Goal: Submit feedback/report problem

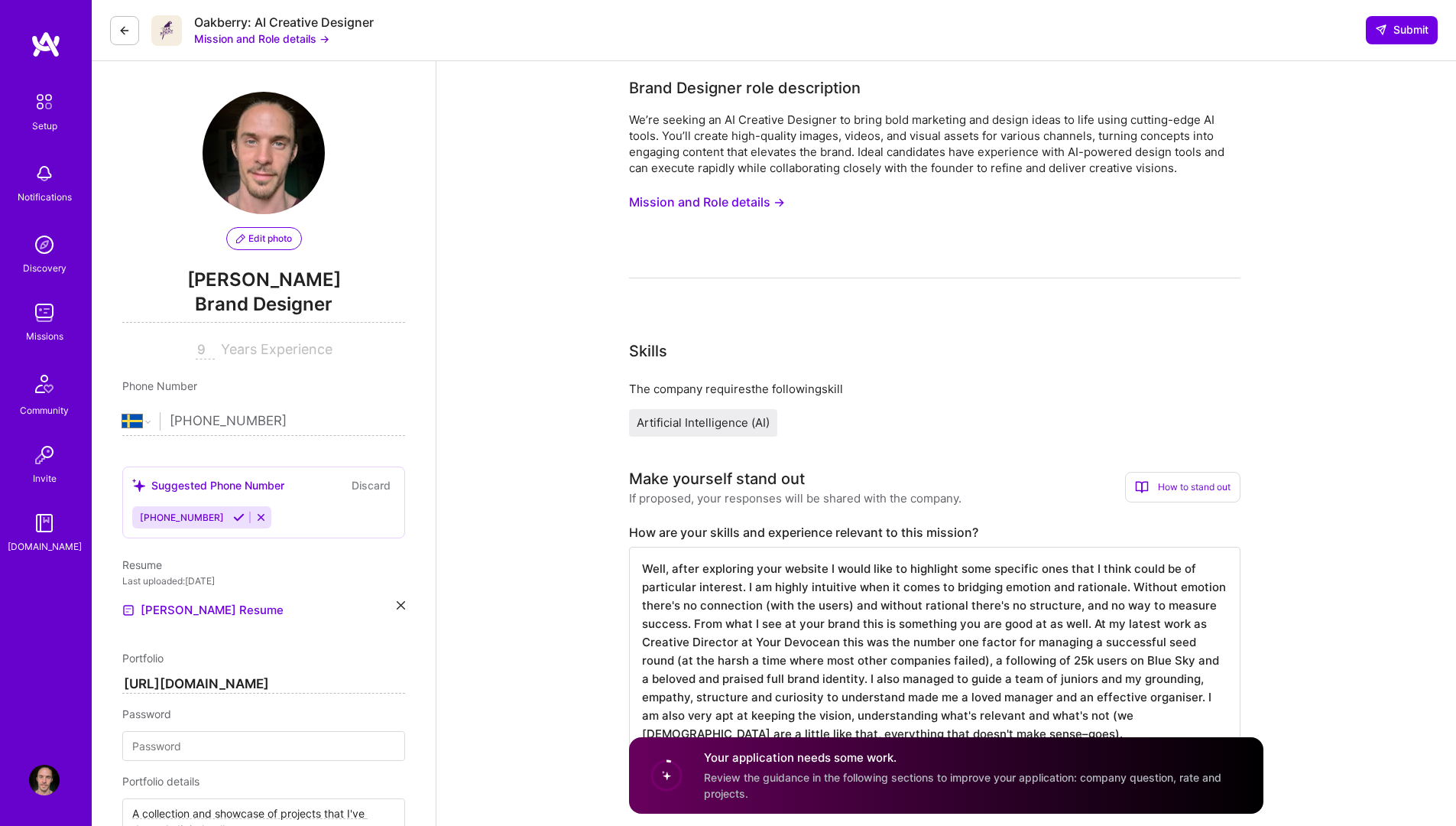
select select "SE"
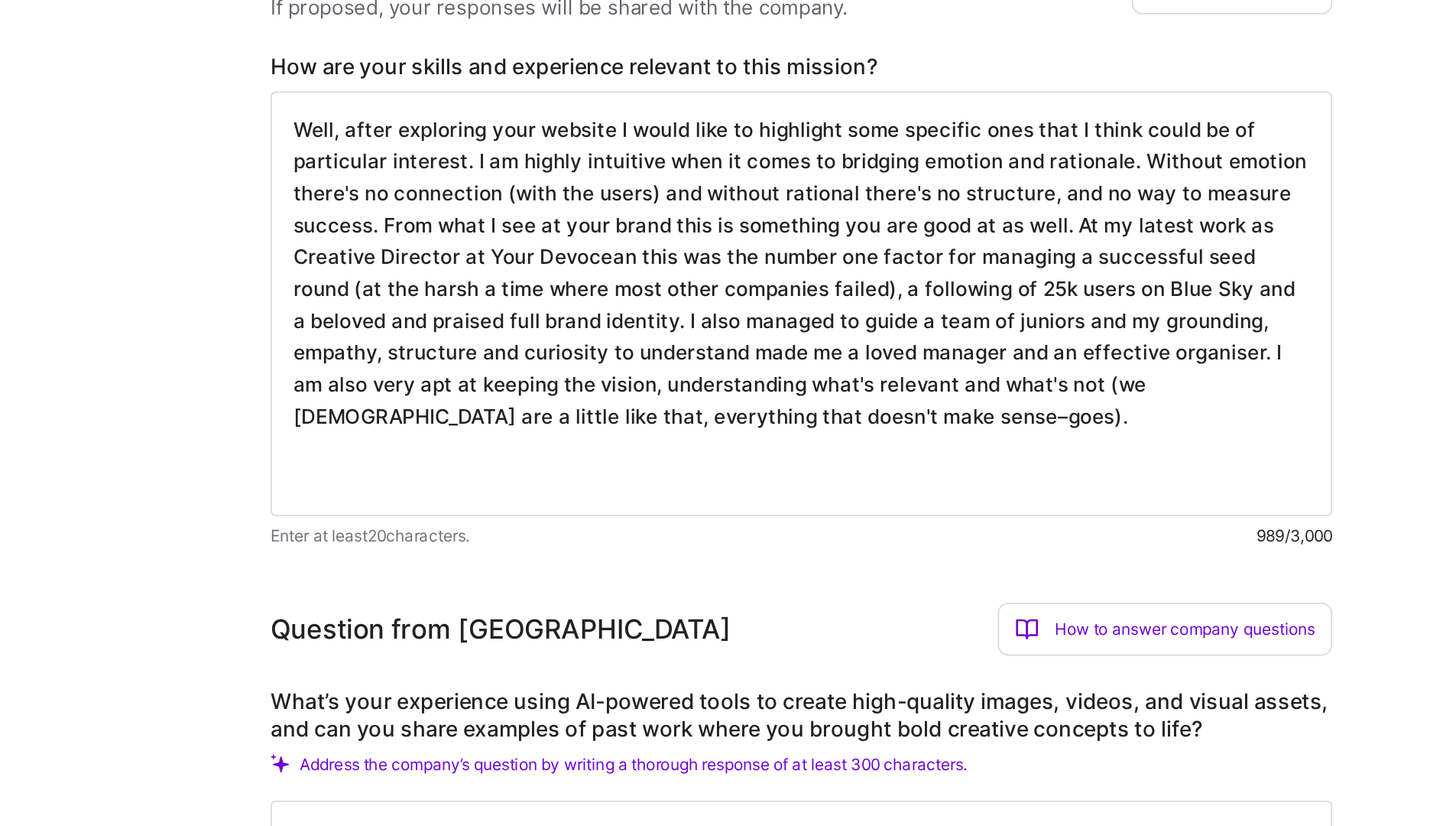
click at [905, 494] on textarea "Well, after exploring your website I would like to highlight some specific ones…" at bounding box center [935, 388] width 612 height 244
click at [1087, 344] on textarea "Well, after exploring your website I would like to highlight some specific ones…" at bounding box center [935, 388] width 612 height 244
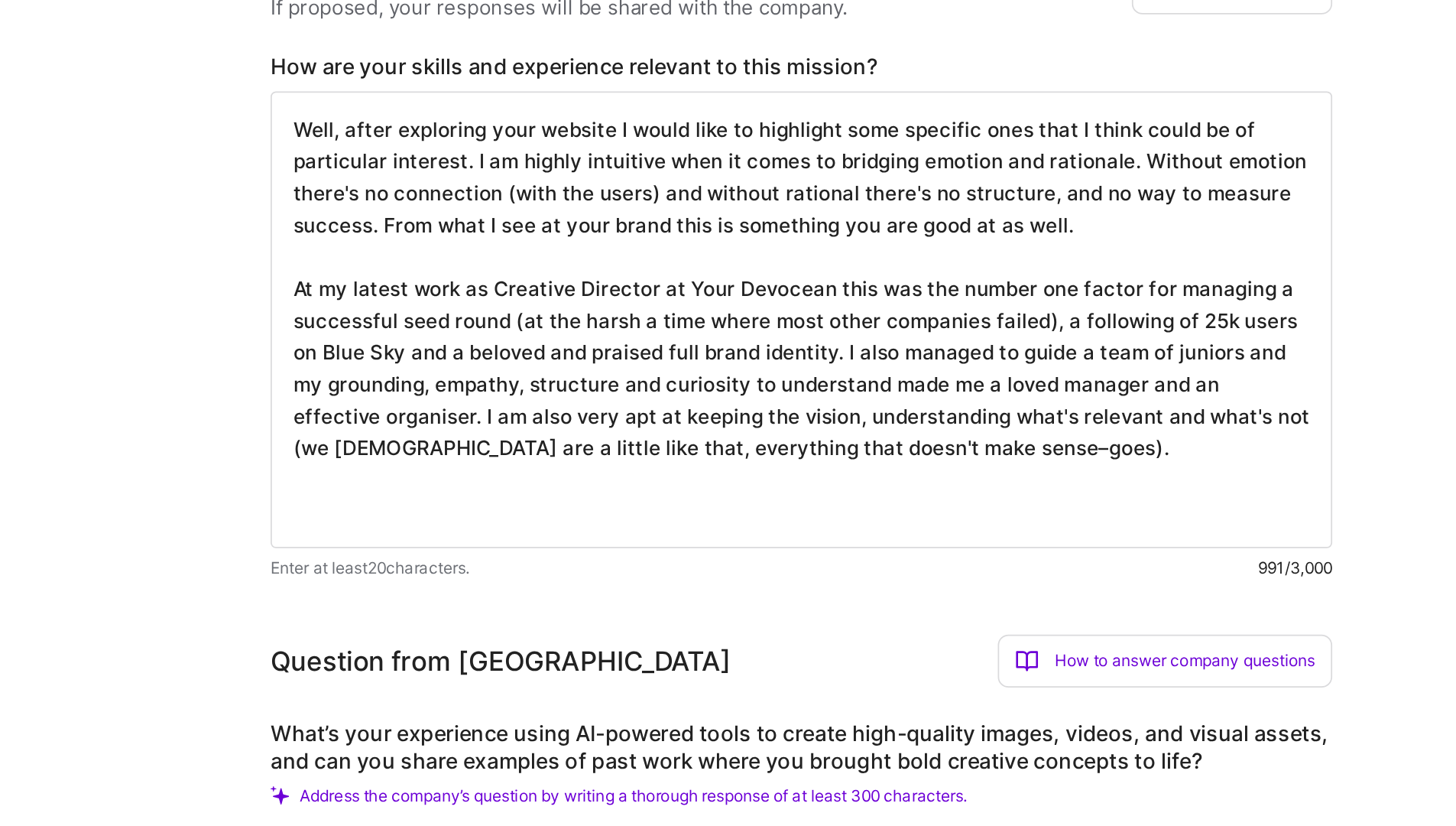
click at [751, 453] on textarea "Well, after exploring your website I would like to highlight some specific ones…" at bounding box center [935, 398] width 612 height 263
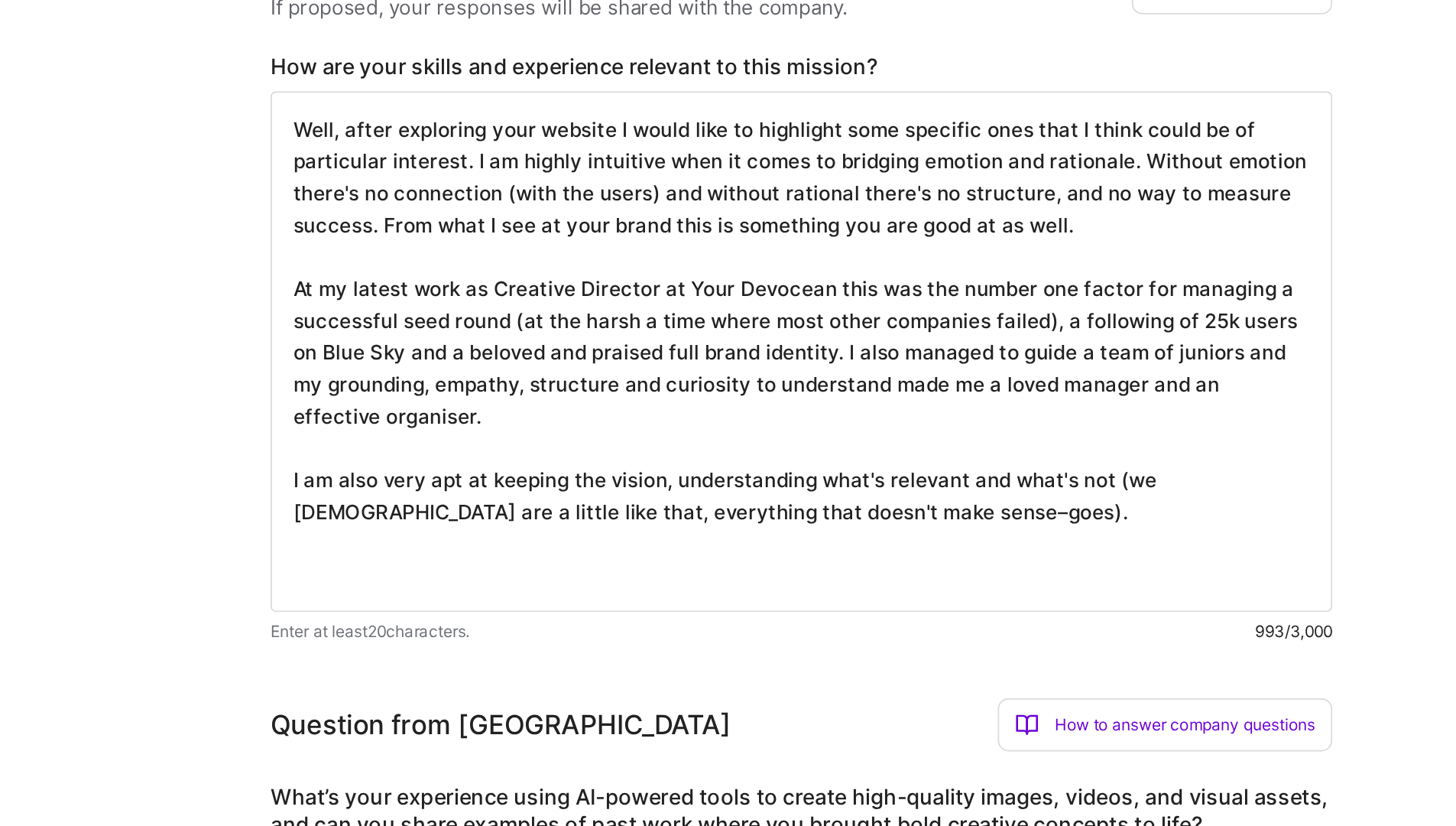
click at [1020, 504] on textarea "Well, after exploring your website I would like to highlight some specific ones…" at bounding box center [935, 416] width 612 height 300
drag, startPoint x: 973, startPoint y: 509, endPoint x: 630, endPoint y: 483, distance: 344.0
click at [630, 483] on textarea "Well, after exploring your website I would like to highlight some specific ones…" at bounding box center [935, 416] width 612 height 300
click at [993, 458] on textarea "Well, after exploring your website I would like to highlight some specific ones…" at bounding box center [935, 416] width 612 height 300
drag, startPoint x: 1014, startPoint y: 511, endPoint x: 628, endPoint y: 486, distance: 386.8
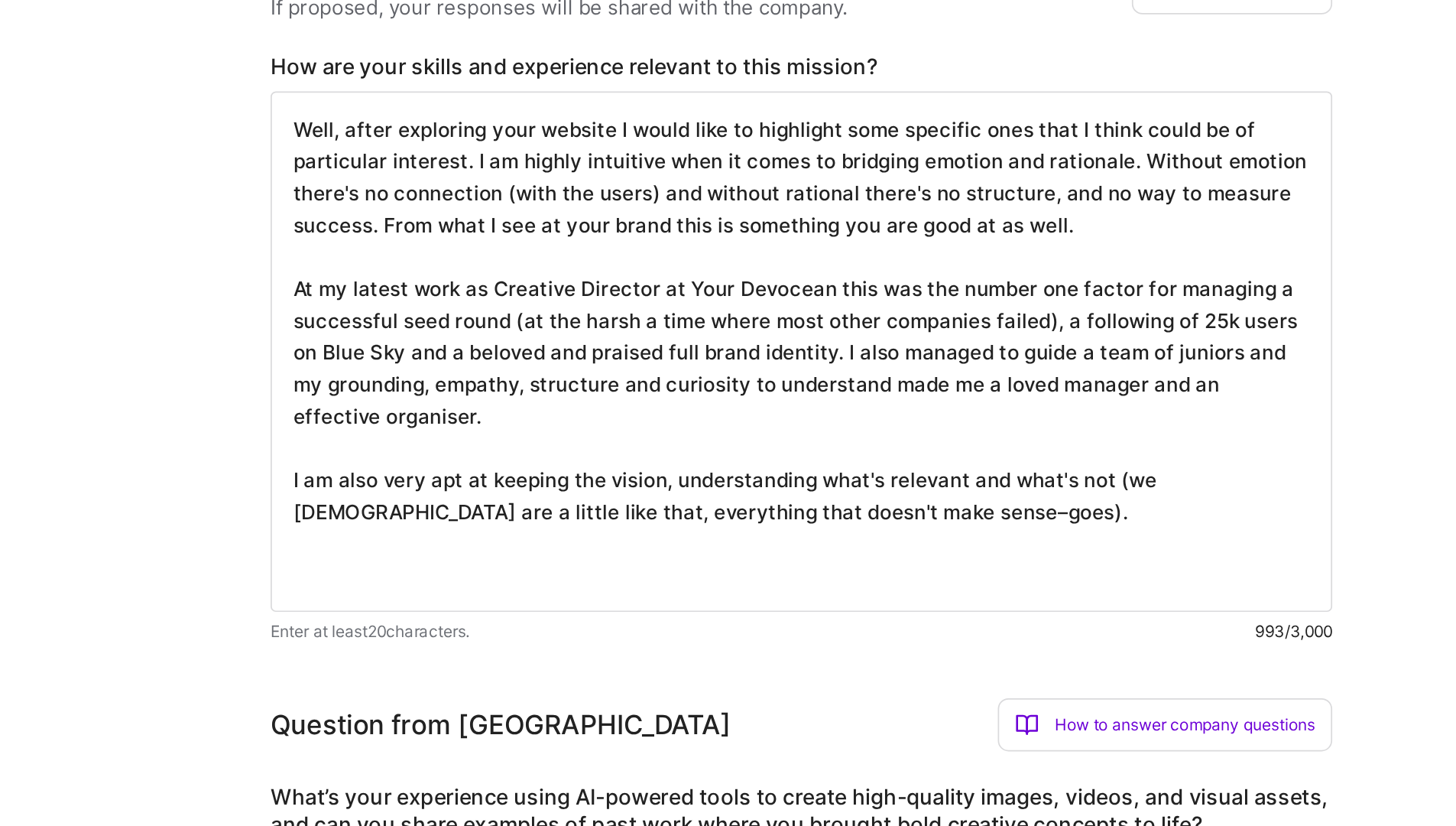
click at [629, 486] on textarea "Well, after exploring your website I would like to highlight some specific ones…" at bounding box center [935, 416] width 612 height 300
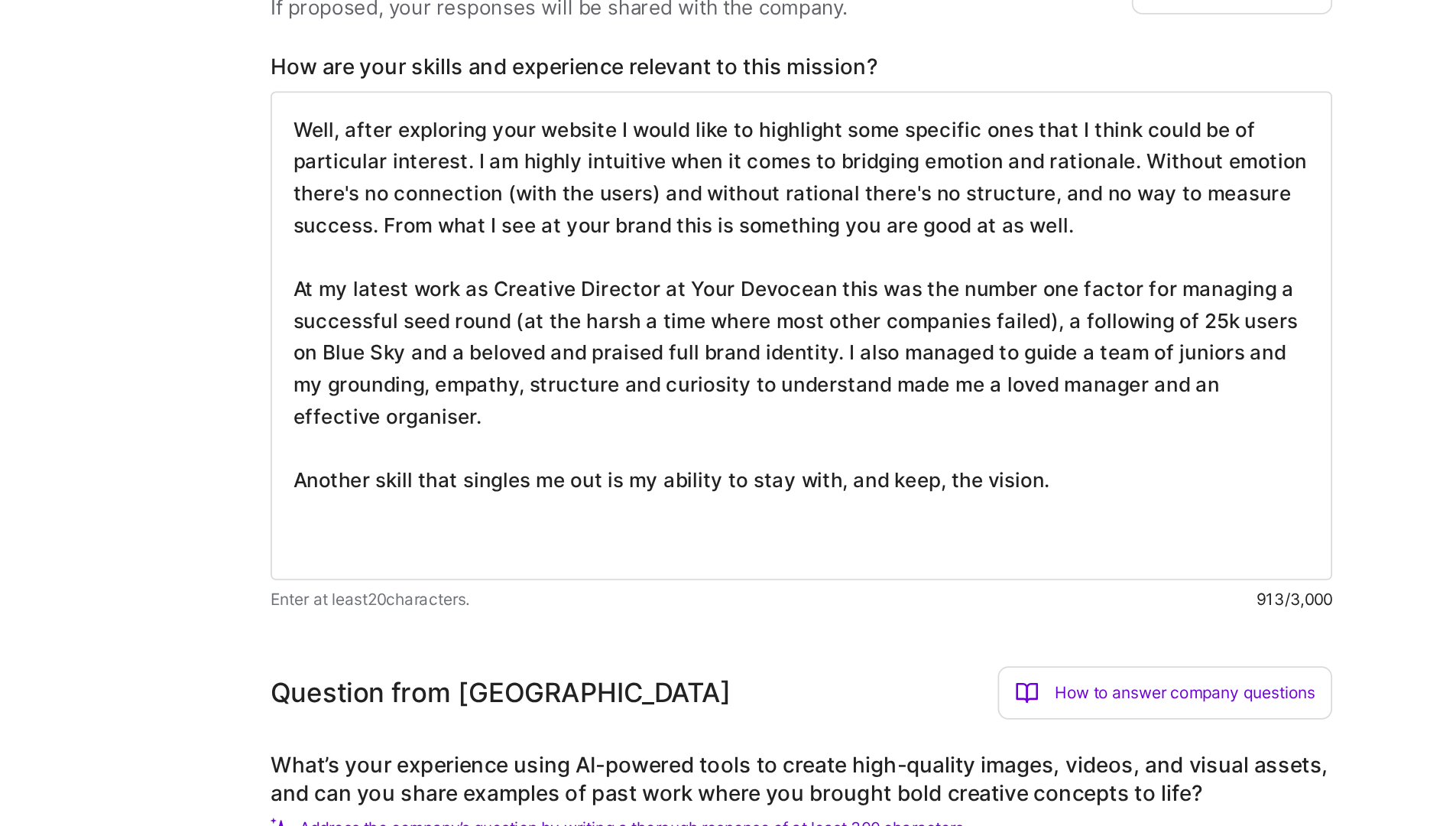
click at [1206, 326] on textarea "Well, after exploring your website I would like to highlight some specific ones…" at bounding box center [935, 407] width 612 height 281
click at [1118, 344] on textarea "Well, after exploring your website I would like to highlight some specific ones…" at bounding box center [935, 407] width 612 height 281
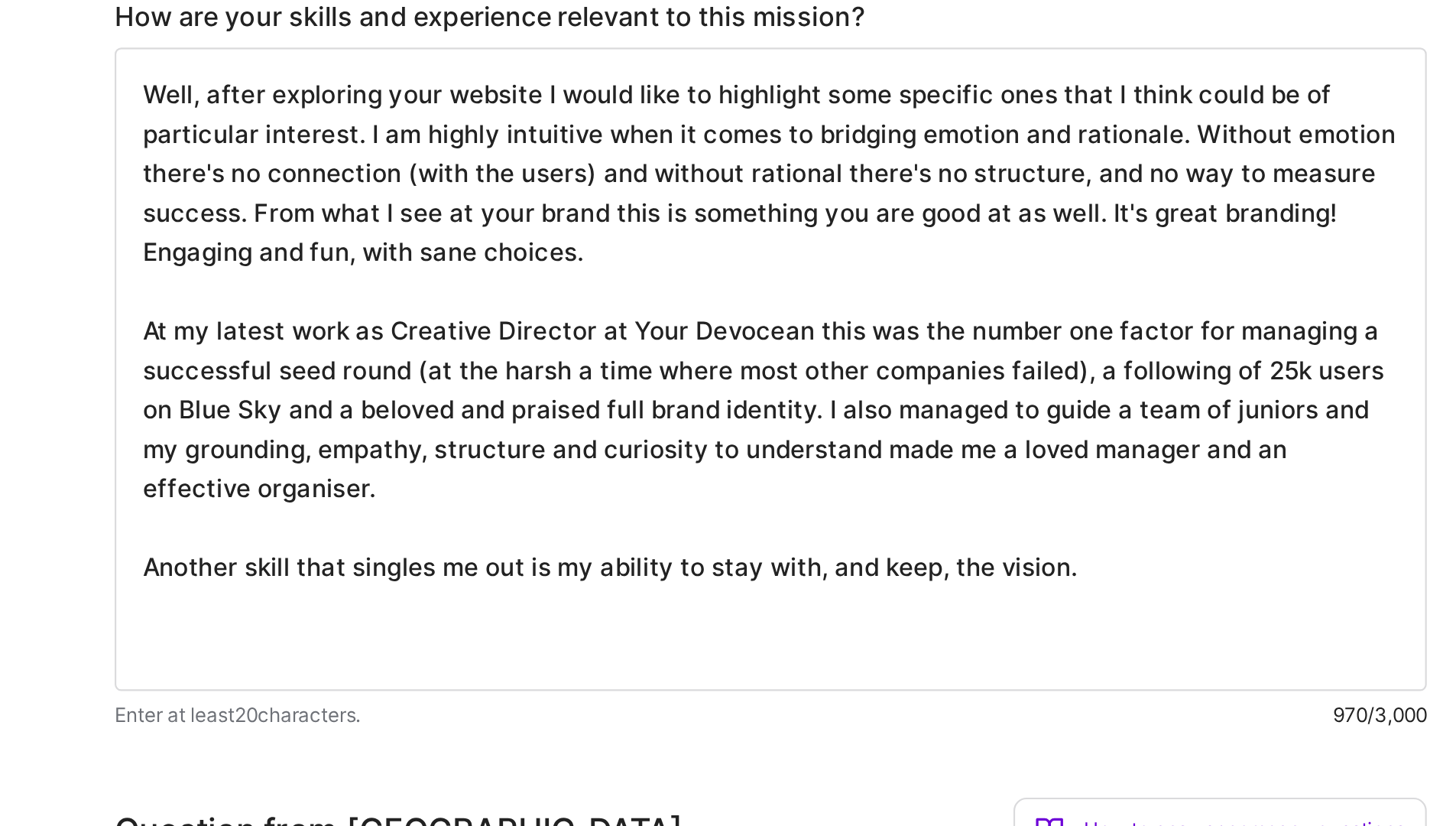
click at [1139, 513] on textarea "Well, after exploring your website I would like to highlight some specific ones…" at bounding box center [935, 416] width 612 height 300
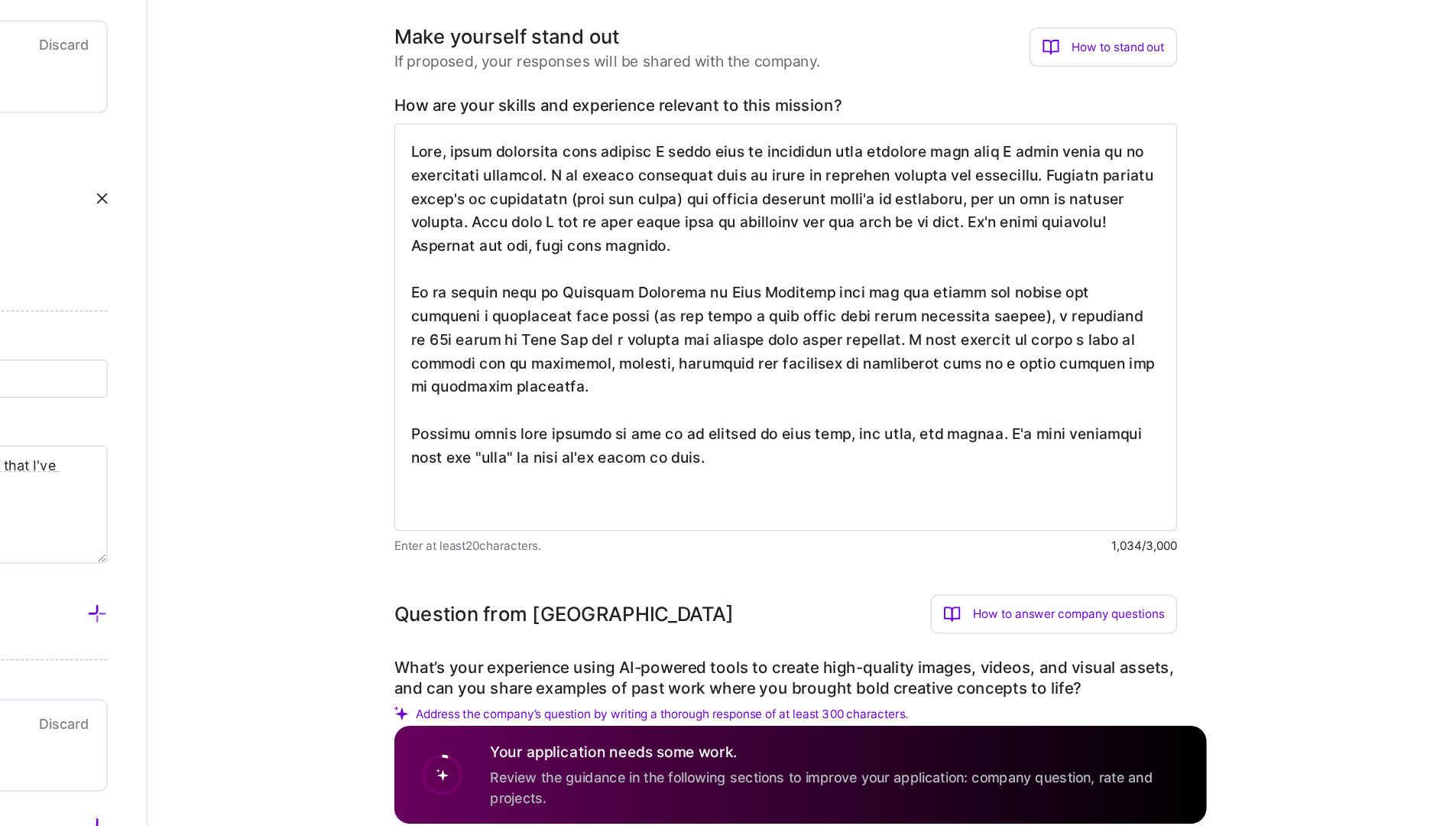
click at [887, 531] on textarea at bounding box center [935, 425] width 612 height 318
click at [806, 473] on textarea at bounding box center [935, 425] width 612 height 318
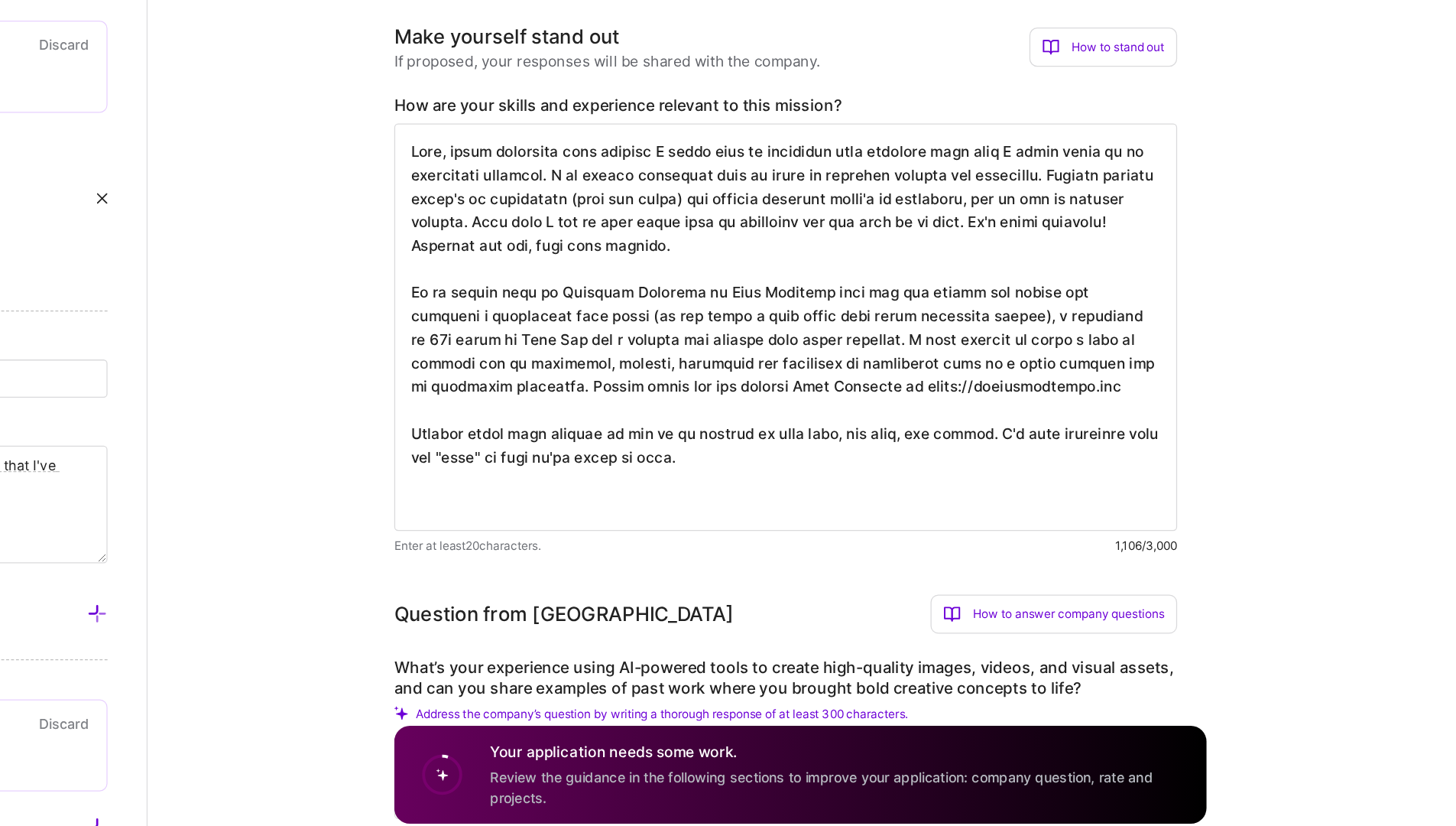
click at [1060, 532] on textarea at bounding box center [935, 425] width 612 height 318
click at [958, 470] on textarea at bounding box center [935, 425] width 612 height 318
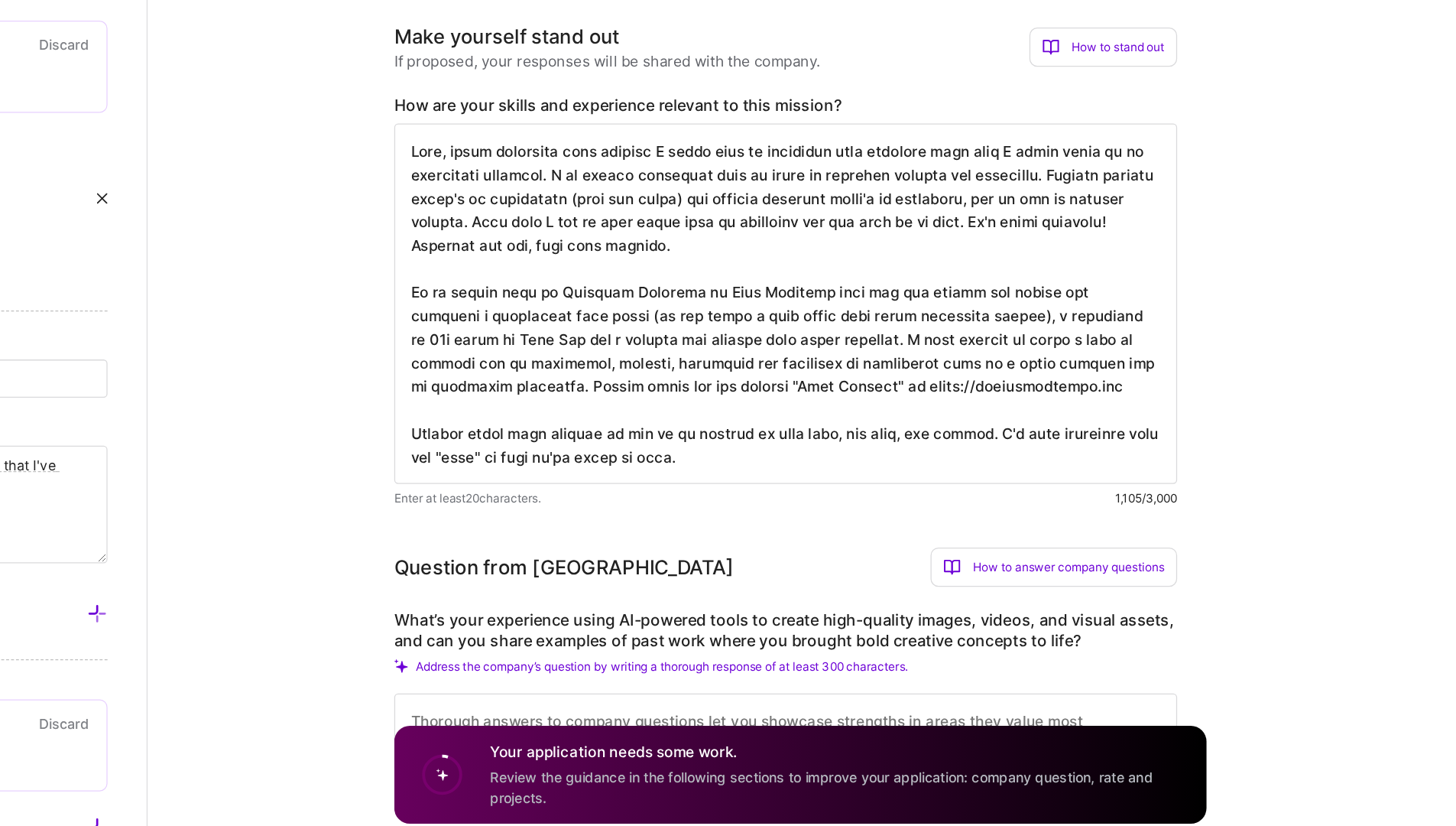
click at [1171, 508] on textarea at bounding box center [935, 407] width 612 height 281
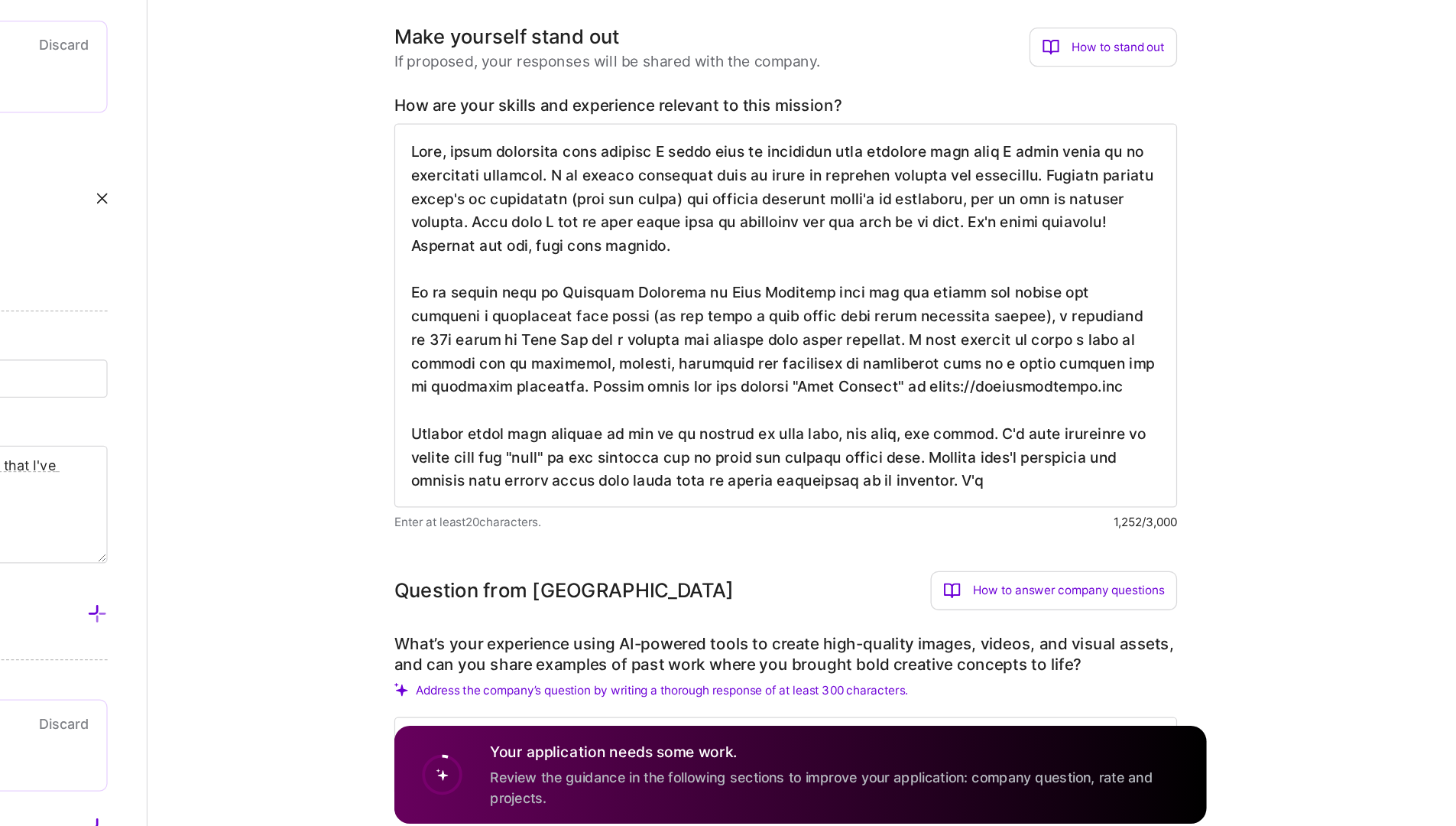
click at [1136, 552] on textarea at bounding box center [935, 416] width 612 height 300
click at [963, 467] on textarea at bounding box center [935, 416] width 612 height 300
type textarea "Well, after exploring your website I would like to highlight some specific ones…"
